Goal: Navigation & Orientation: Find specific page/section

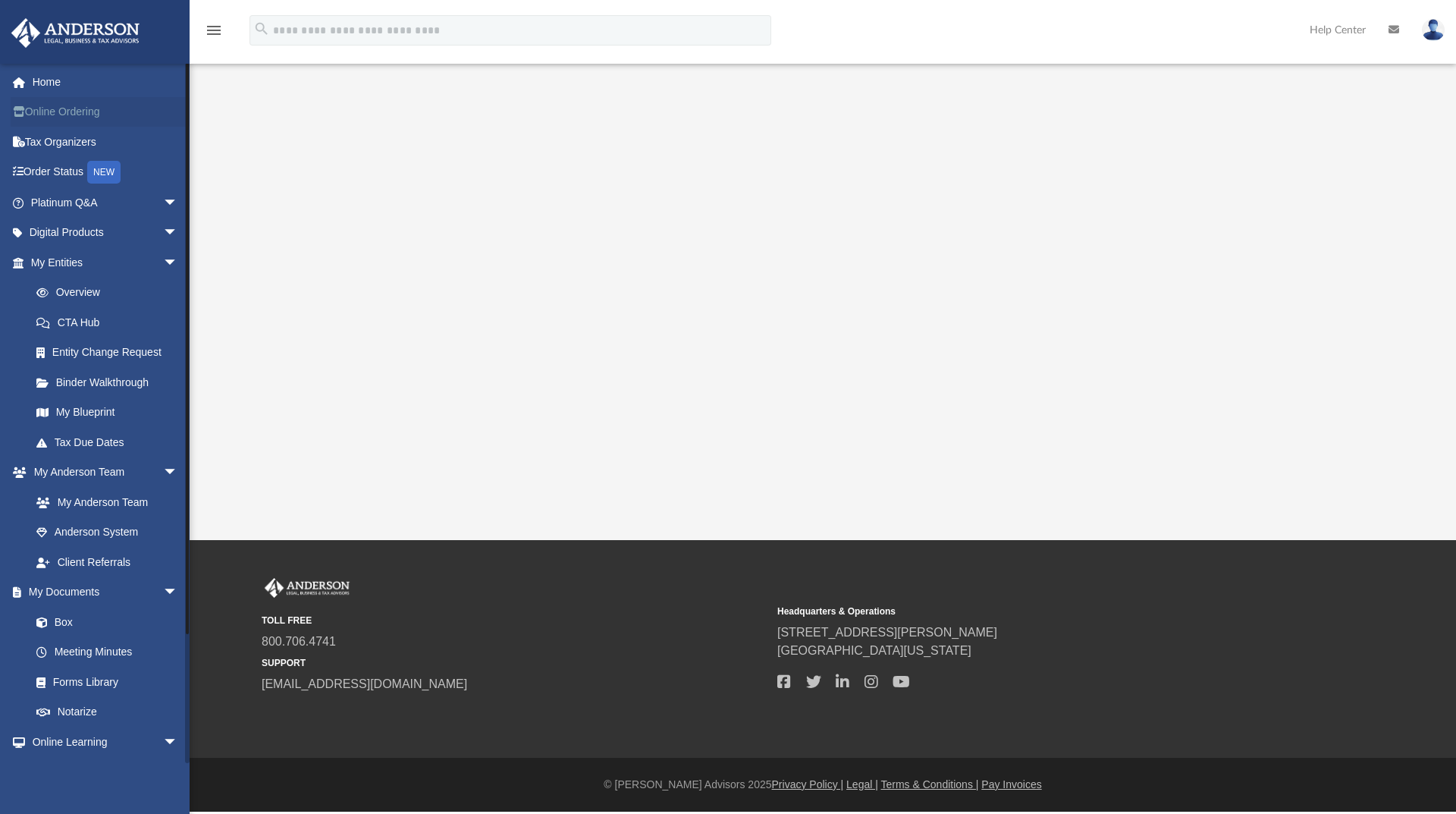
click at [93, 106] on link "Online Ordering" at bounding box center [106, 112] width 190 height 31
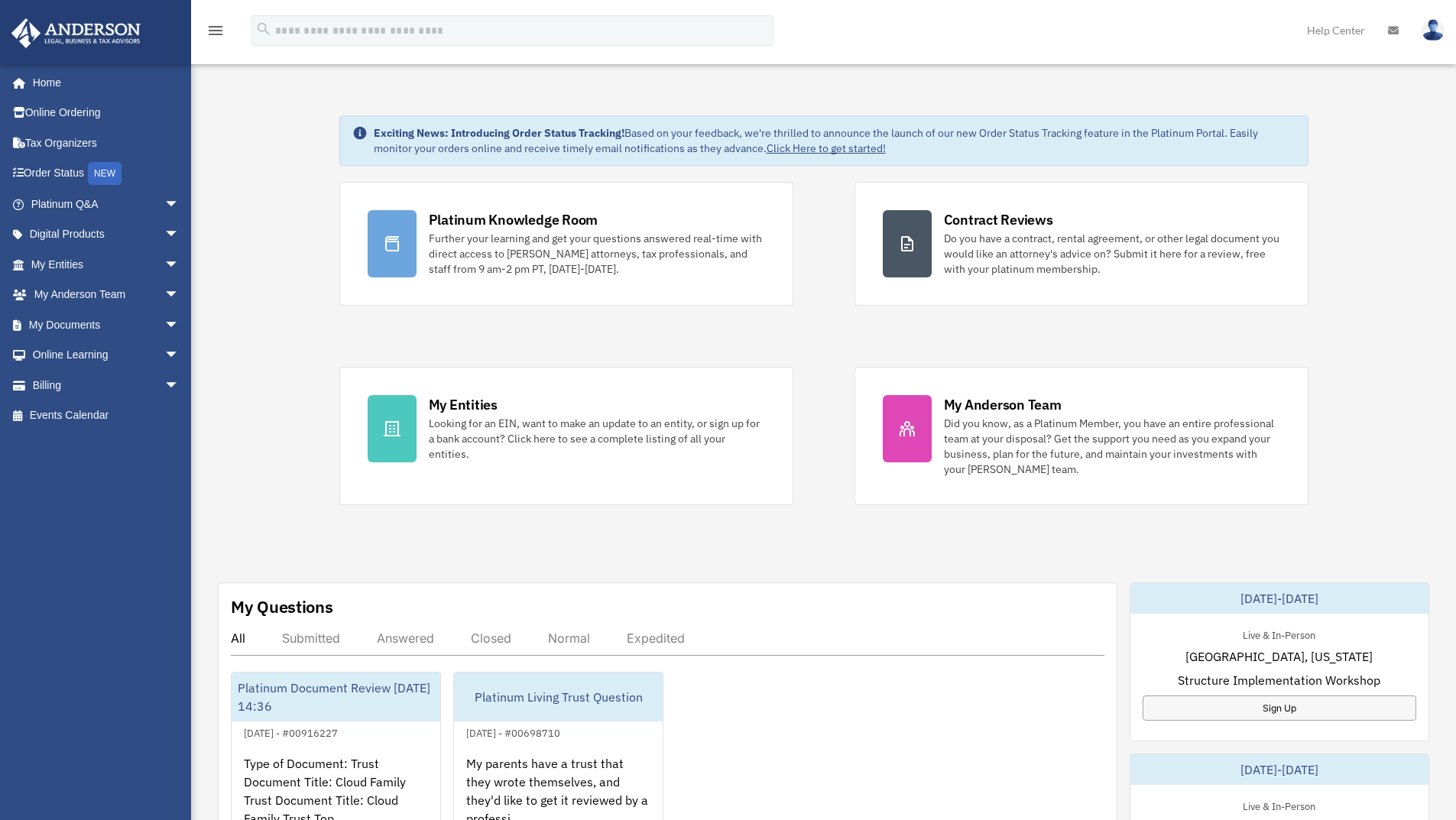
click at [1438, 28] on img at bounding box center [1433, 29] width 23 height 22
drag, startPoint x: 242, startPoint y: 162, endPoint x: 269, endPoint y: 177, distance: 30.9
click at [246, 165] on div "Exciting News: Introducing Order Status Tracking! Based on your feedback, we're…" at bounding box center [823, 771] width 1288 height 1388
click at [1393, 35] on icon at bounding box center [1393, 30] width 11 height 11
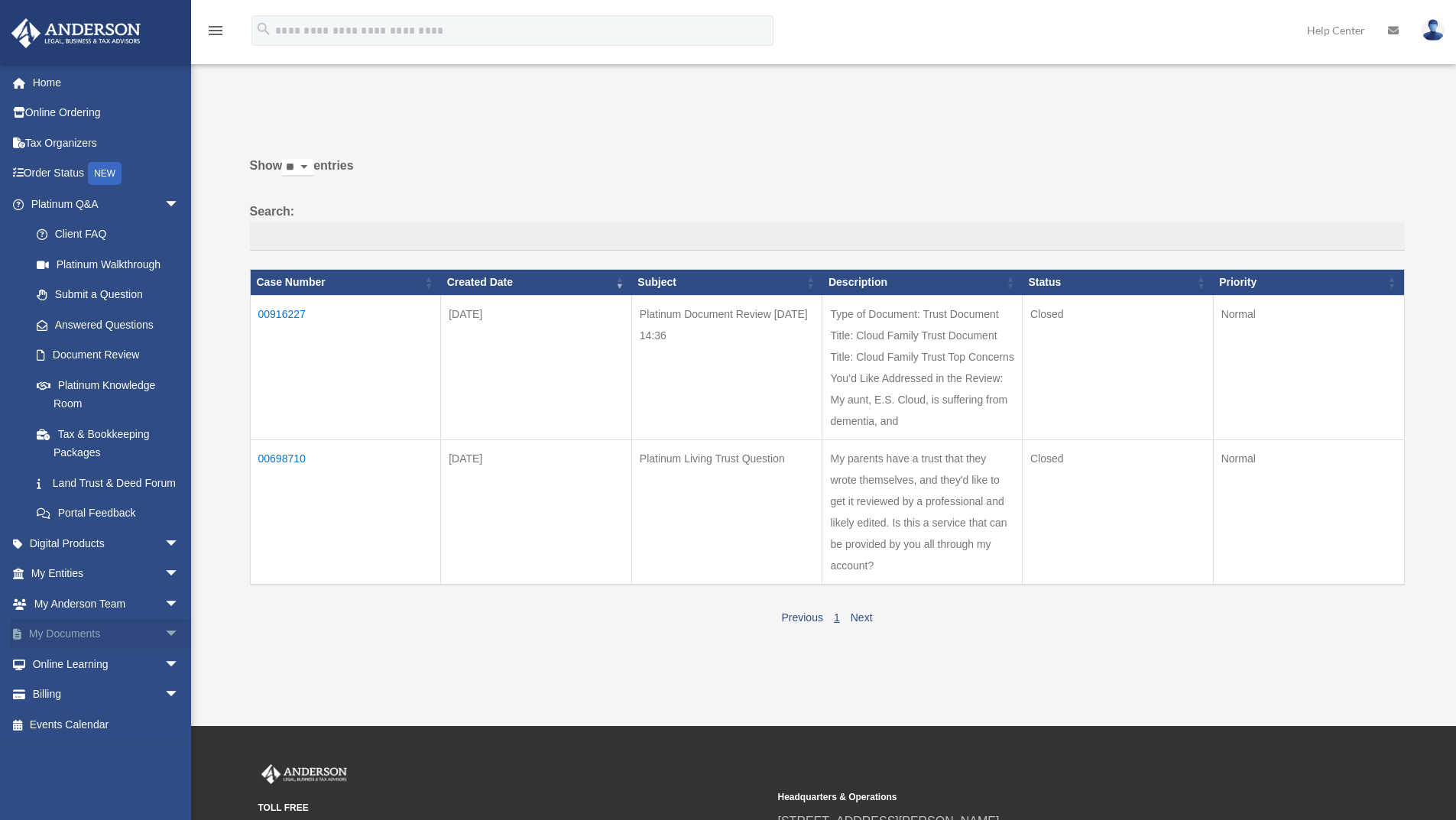
click at [76, 649] on link "My Documents arrow_drop_down" at bounding box center [107, 635] width 192 height 31
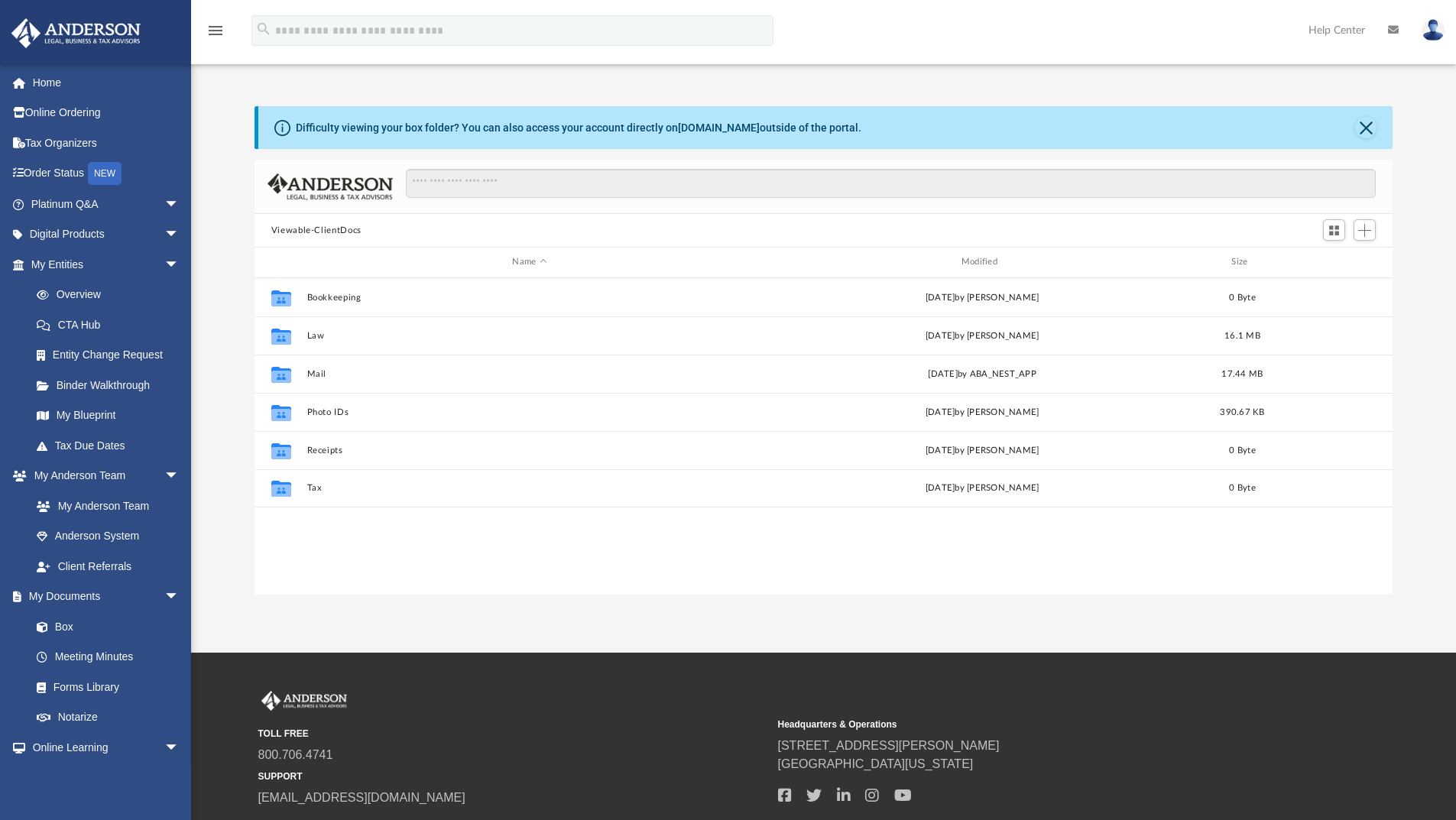
scroll to position [336, 1127]
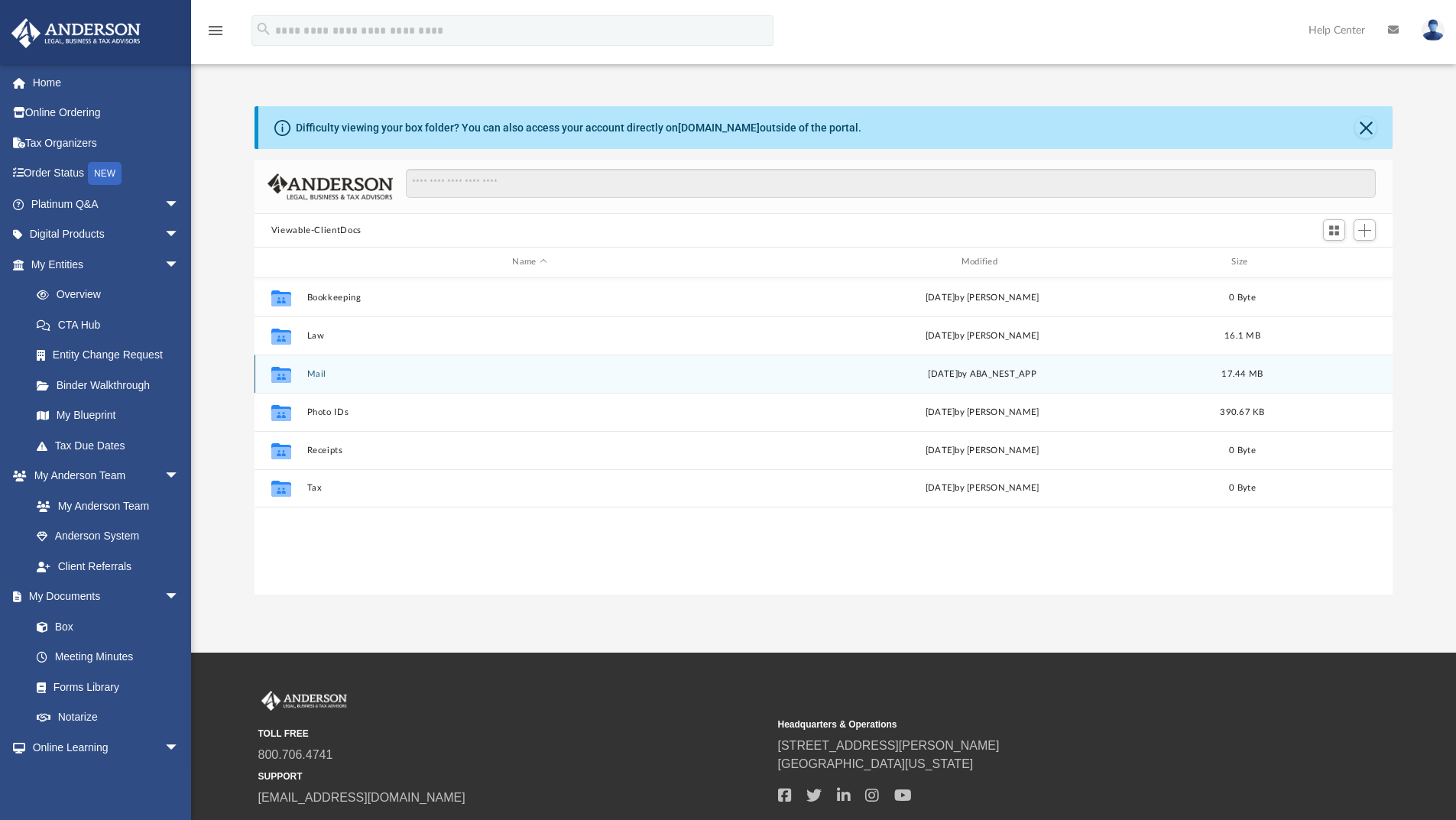
click at [325, 380] on div "Collaborated Folder Mail Tue May 20 2025 by ABA_NEST_APP 17.44 MB" at bounding box center [824, 373] width 1139 height 38
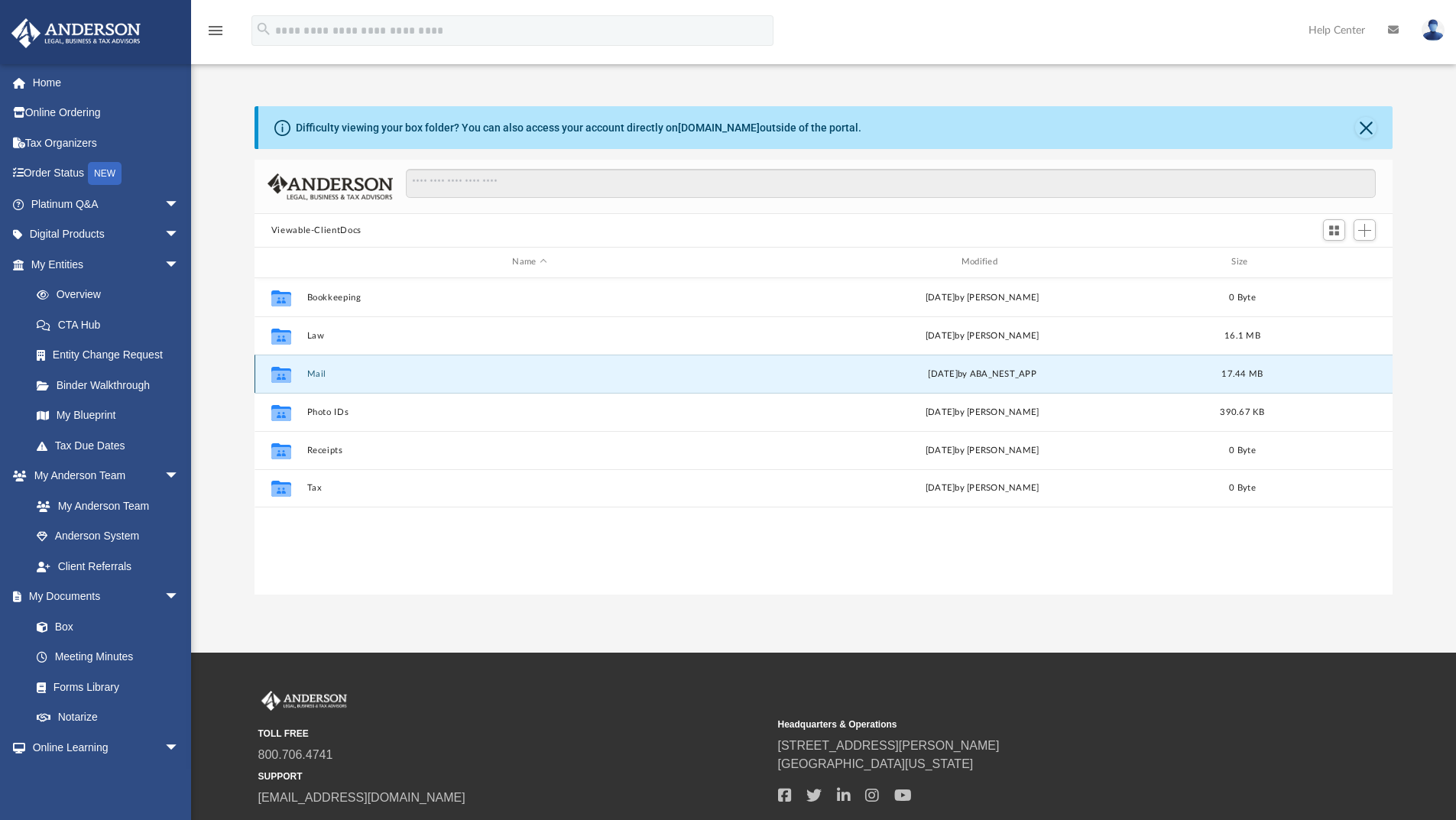
click at [325, 380] on div "Collaborated Folder Mail Tue May 20 2025 by ABA_NEST_APP 17.44 MB" at bounding box center [824, 373] width 1139 height 38
click at [317, 373] on button "Mail" at bounding box center [530, 374] width 446 height 10
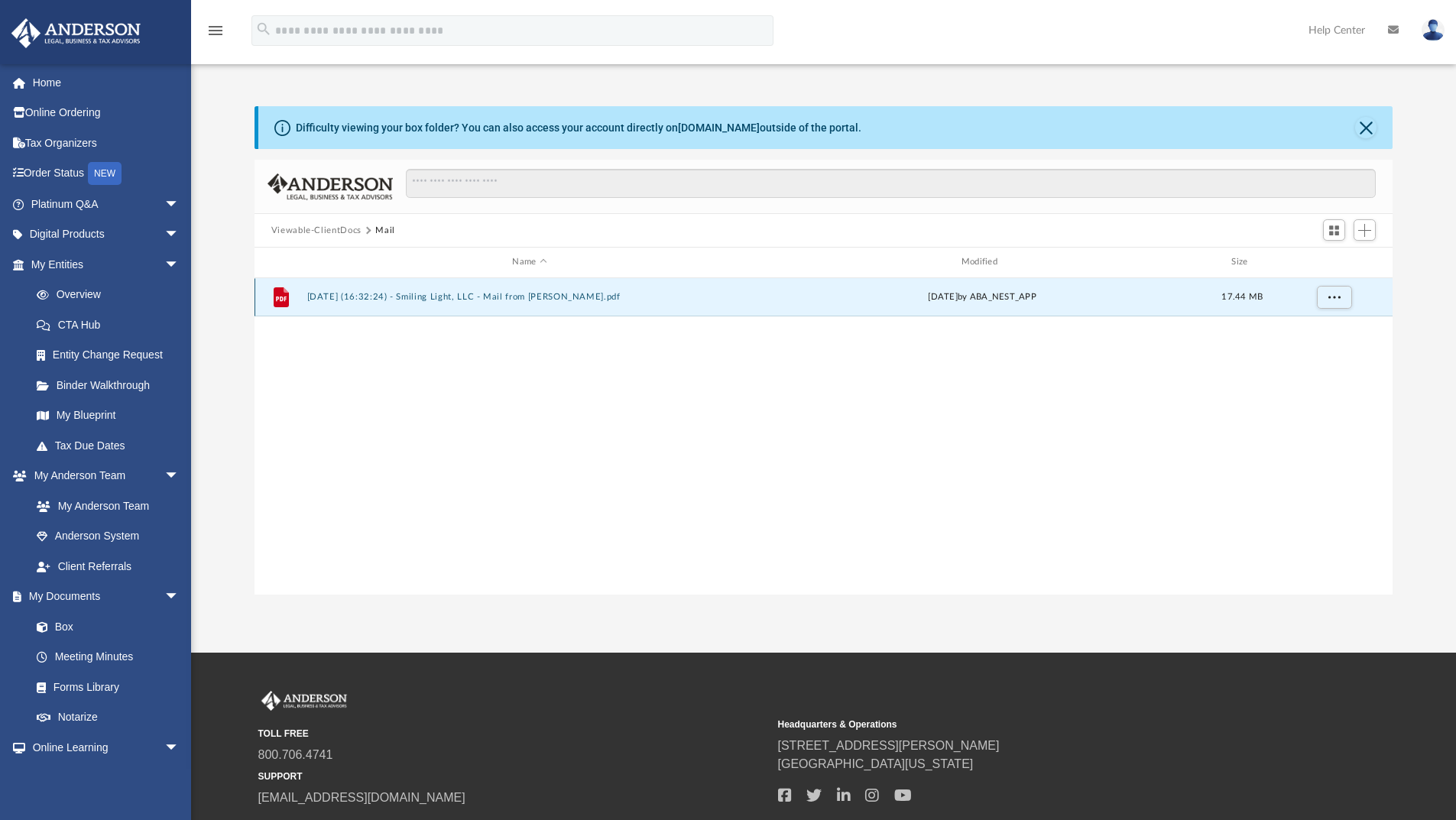
click at [412, 294] on button "2025.05.20 (16:32:24) - Smiling Light, LLC - Mail from Janae Holly.pdf" at bounding box center [530, 297] width 446 height 10
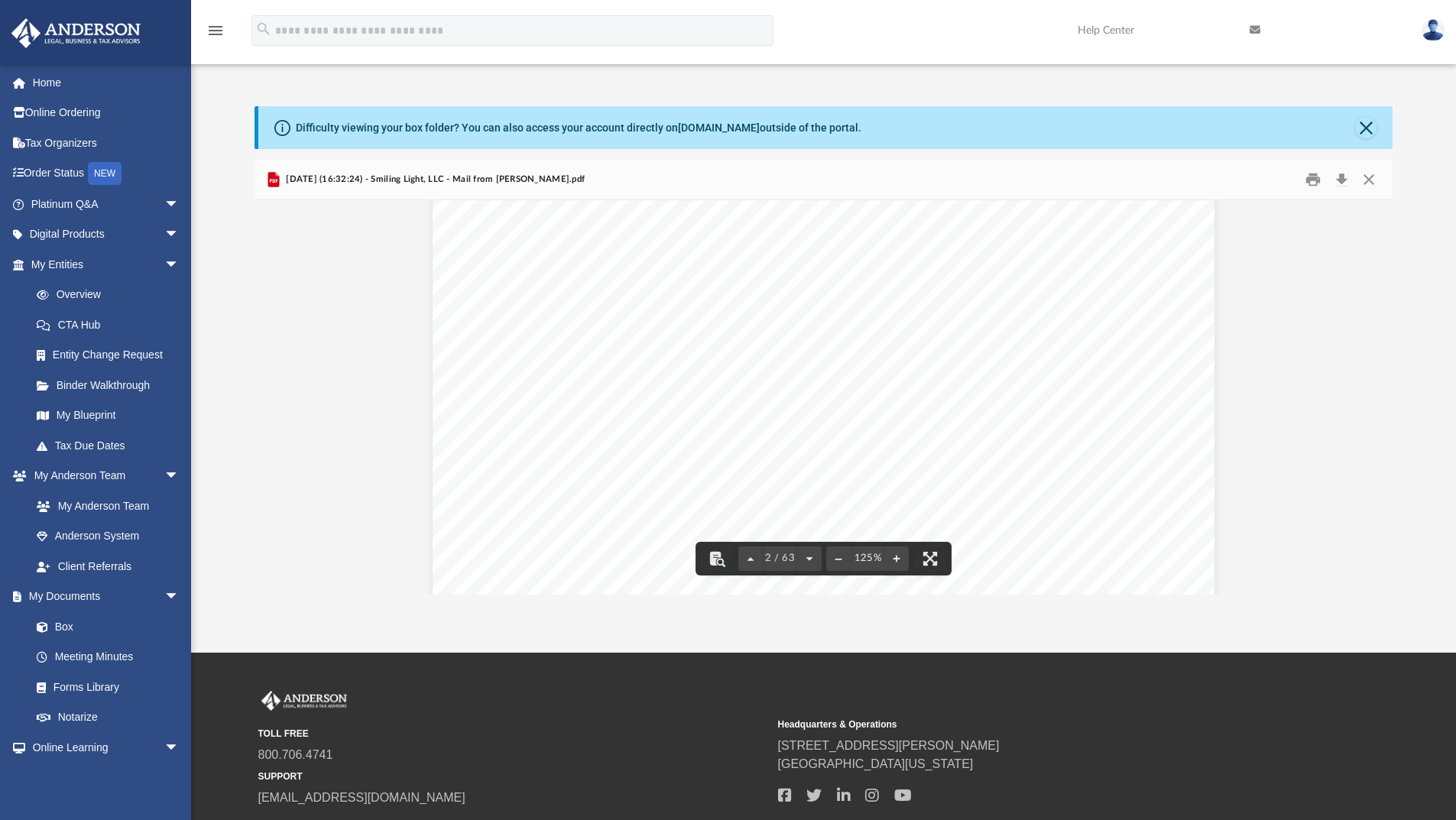
scroll to position [1529, 0]
click at [1368, 130] on button "Close" at bounding box center [1366, 128] width 21 height 21
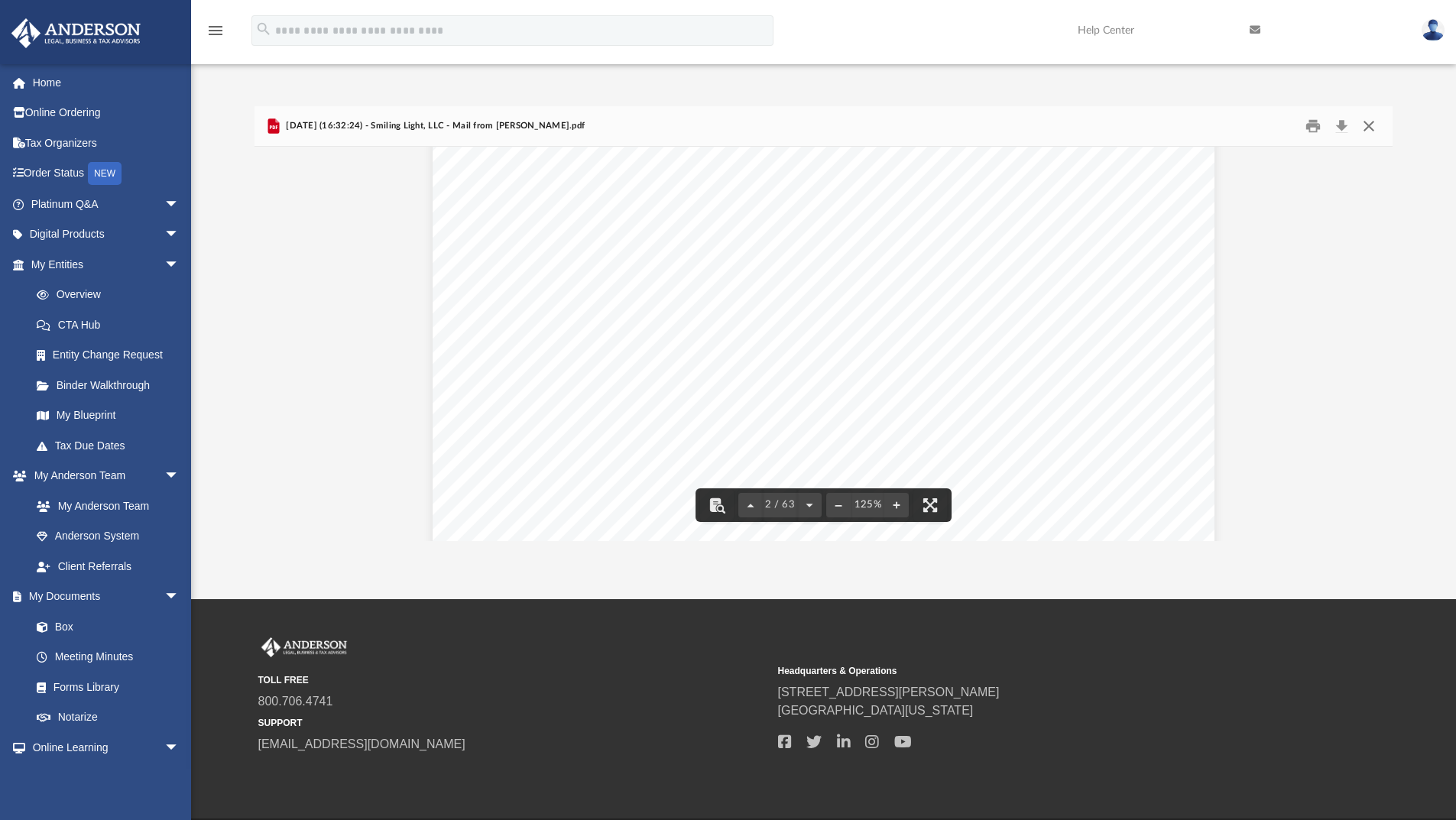
click at [1374, 127] on button "Close" at bounding box center [1369, 126] width 28 height 24
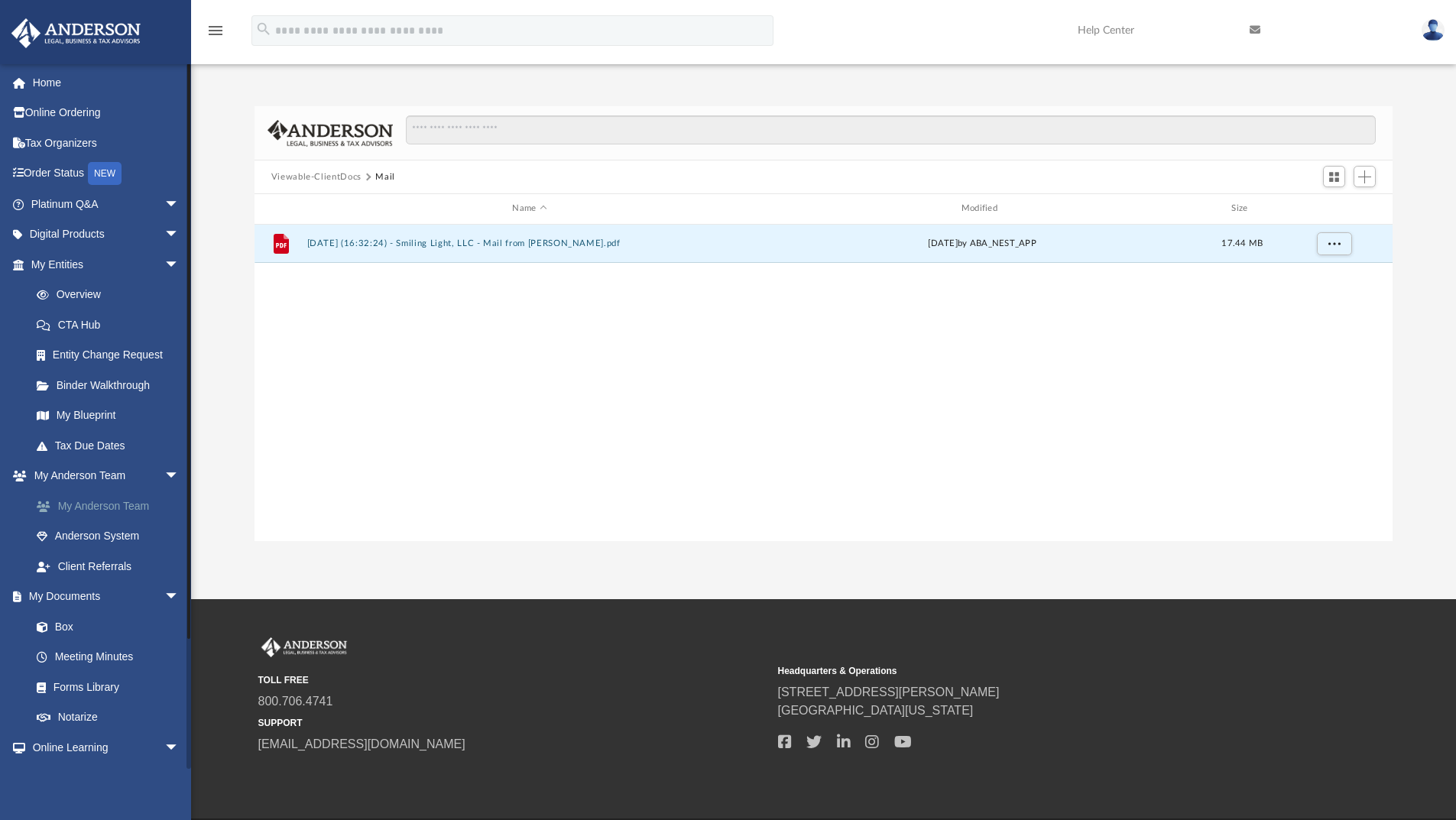
click at [79, 509] on link "My Anderson Team" at bounding box center [111, 506] width 181 height 31
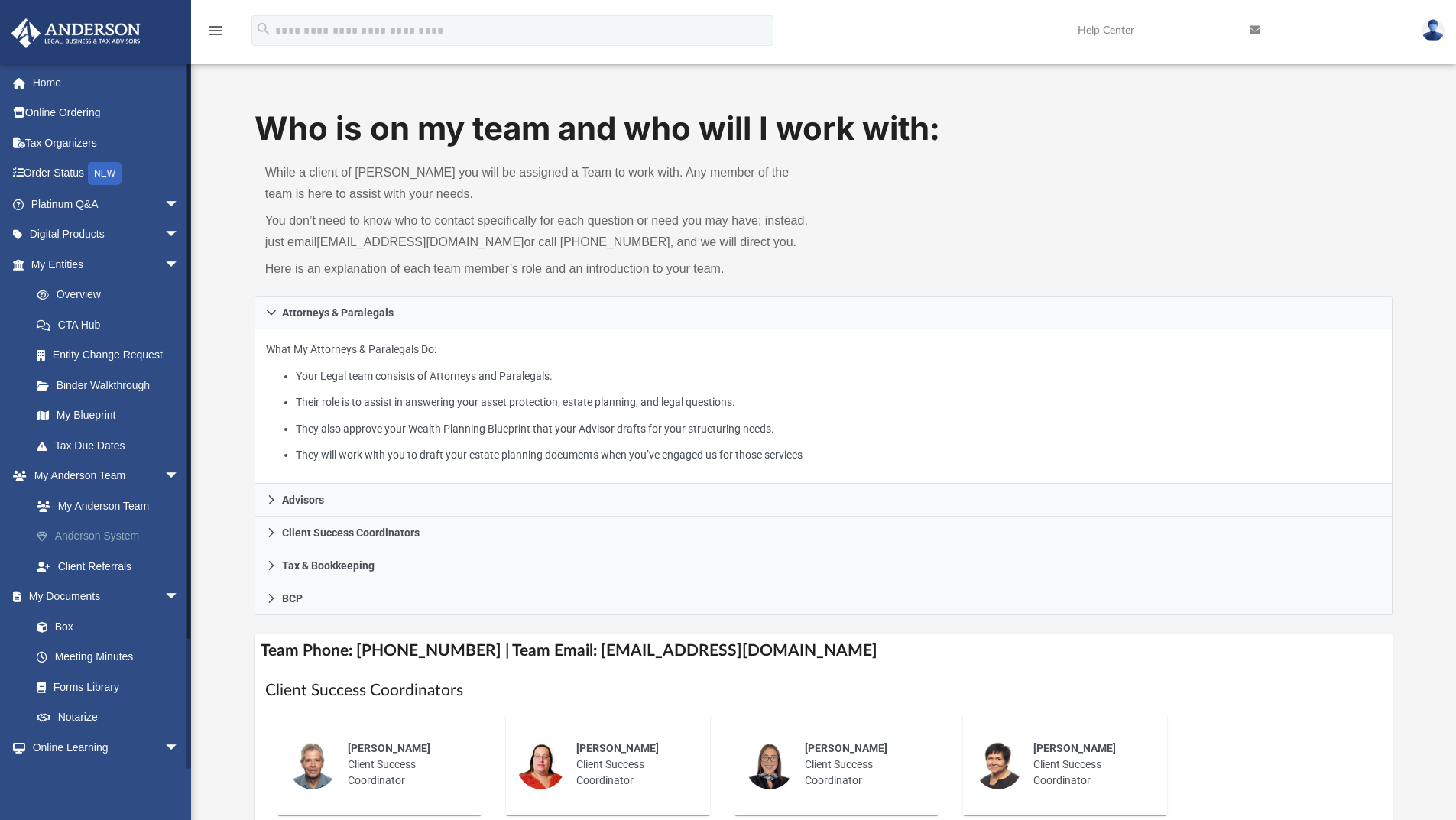
click at [82, 534] on link "Anderson System" at bounding box center [111, 537] width 181 height 31
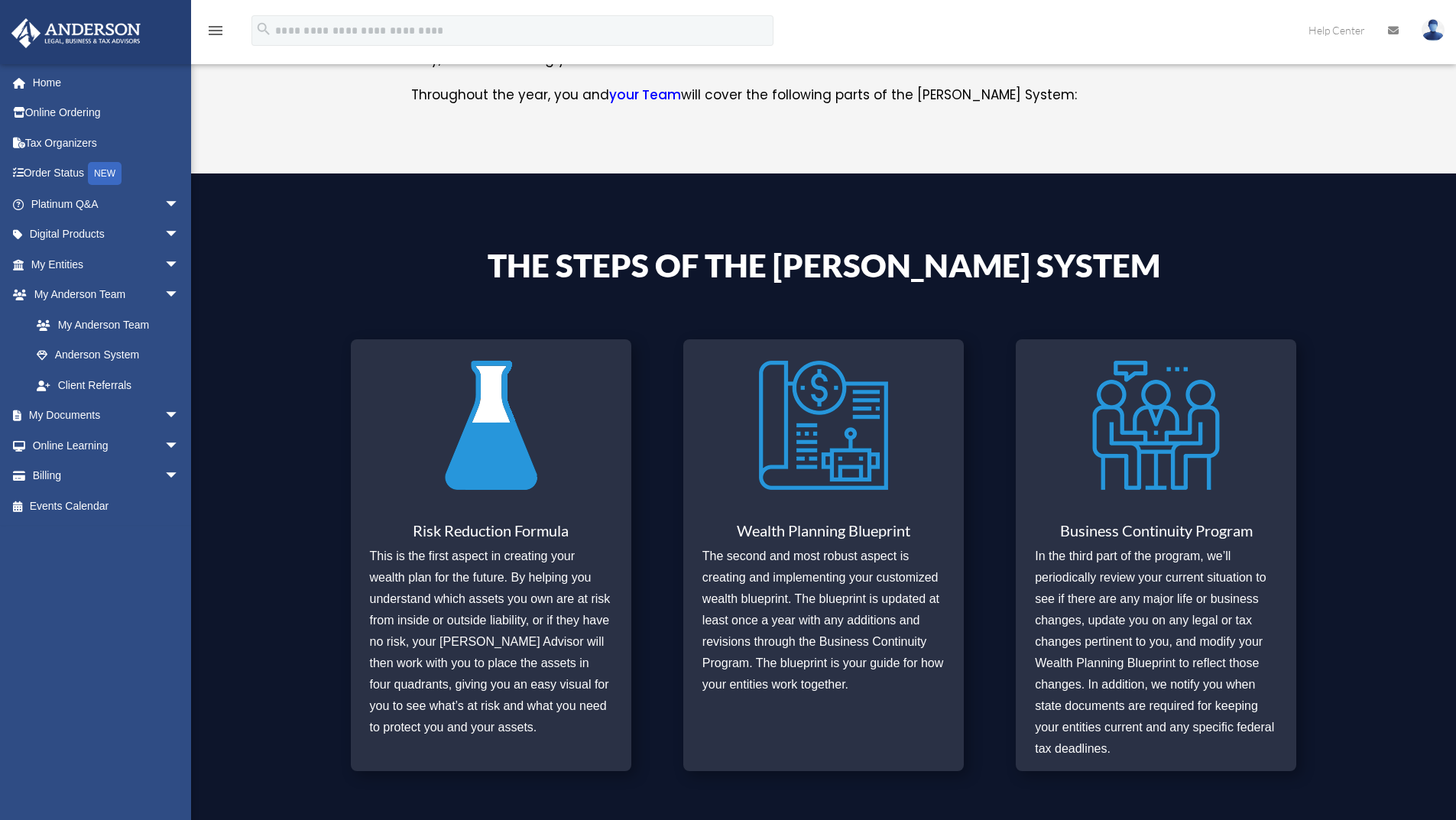
scroll to position [459, 0]
